Goal: Navigation & Orientation: Find specific page/section

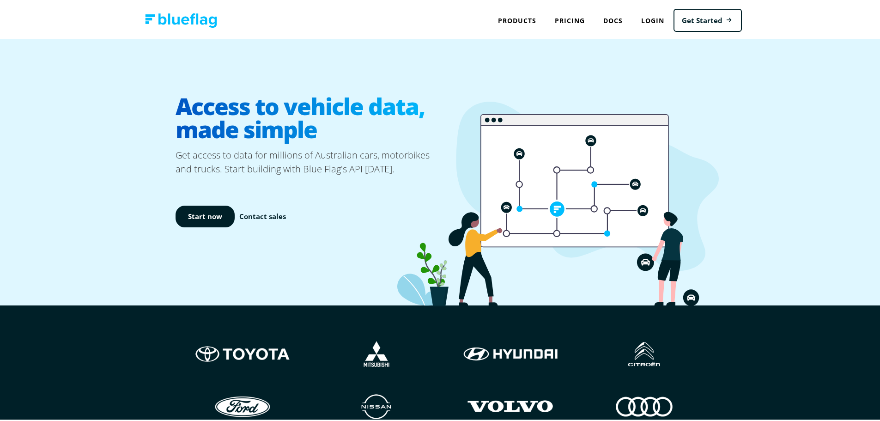
click at [867, 143] on div "Access to vehicle data, made simple Get access to data for millions of Australi…" at bounding box center [443, 170] width 887 height 267
drag, startPoint x: 626, startPoint y: 8, endPoint x: 661, endPoint y: 67, distance: 68.0
click at [678, 69] on div at bounding box center [578, 171] width 268 height 208
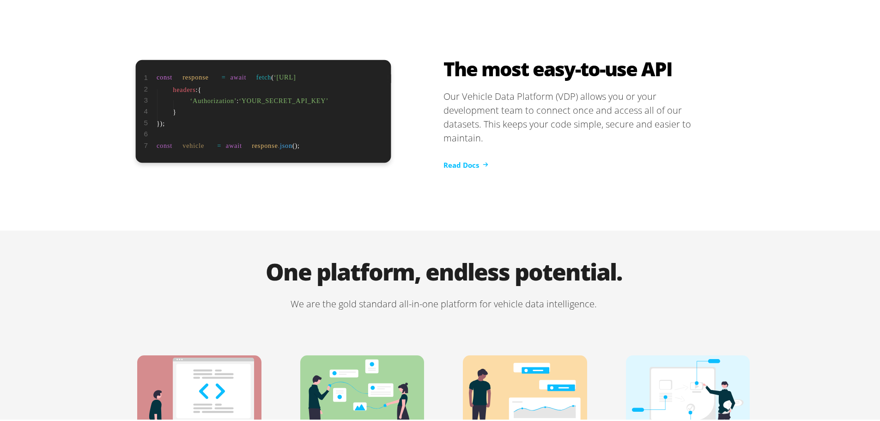
scroll to position [1891, 0]
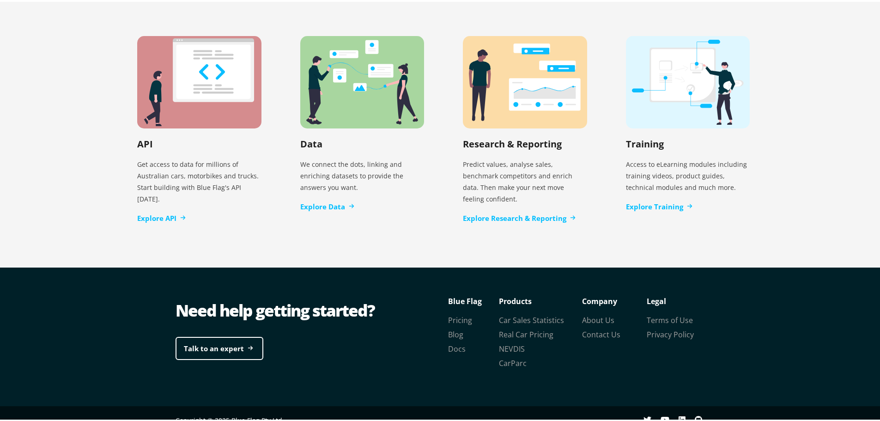
click at [599, 313] on link "About Us" at bounding box center [598, 318] width 32 height 10
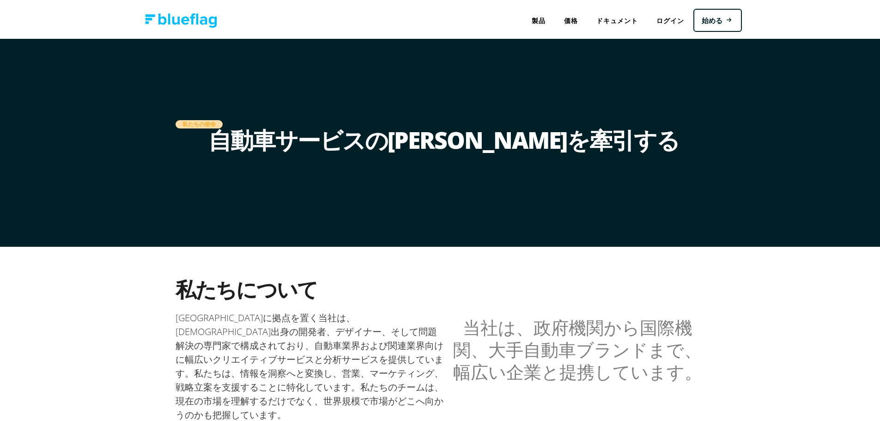
click at [189, 13] on img at bounding box center [181, 19] width 72 height 14
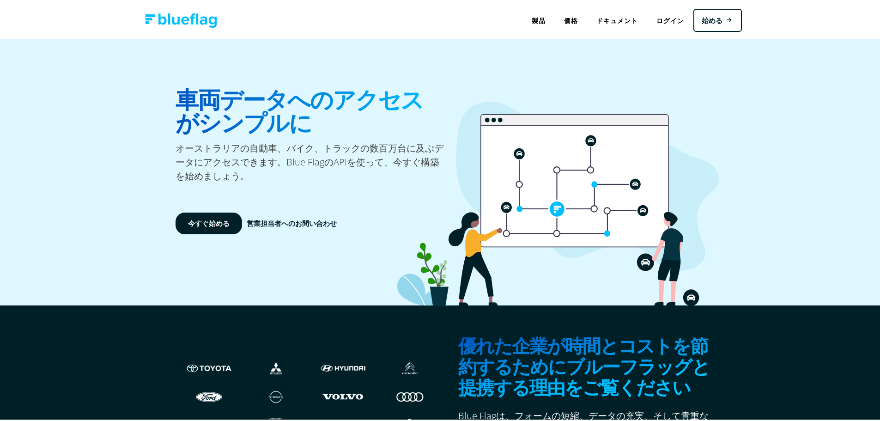
click at [0, 0] on font "競合ベンチマーク" at bounding box center [0, 0] width 0 height 0
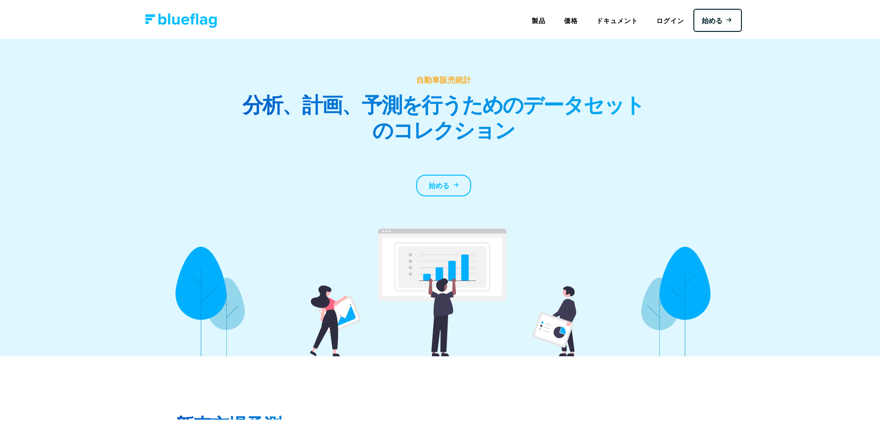
click at [610, 18] on font "ドキュメント" at bounding box center [618, 18] width 42 height 9
